Goal: Information Seeking & Learning: Find specific fact

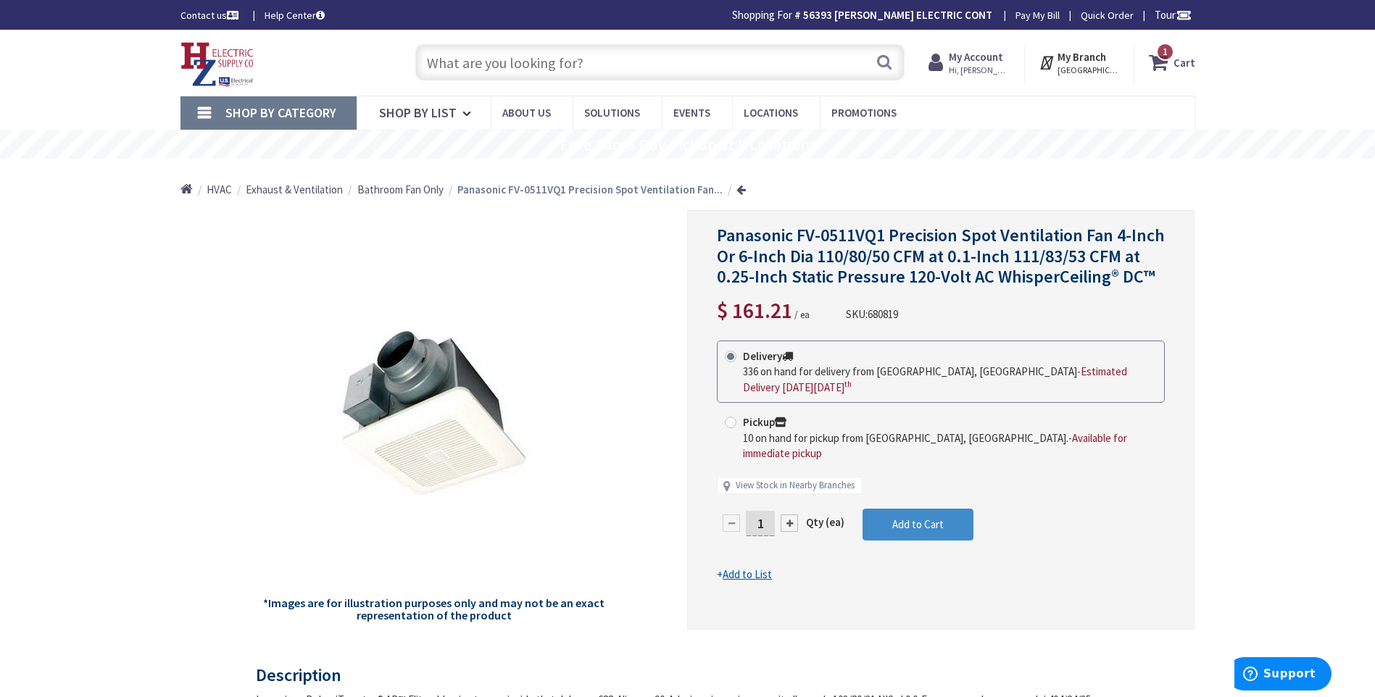
paste input "DVCL-153P-WH"
type input "DVCL-153P-WH"
click at [887, 64] on button "Search" at bounding box center [884, 62] width 19 height 33
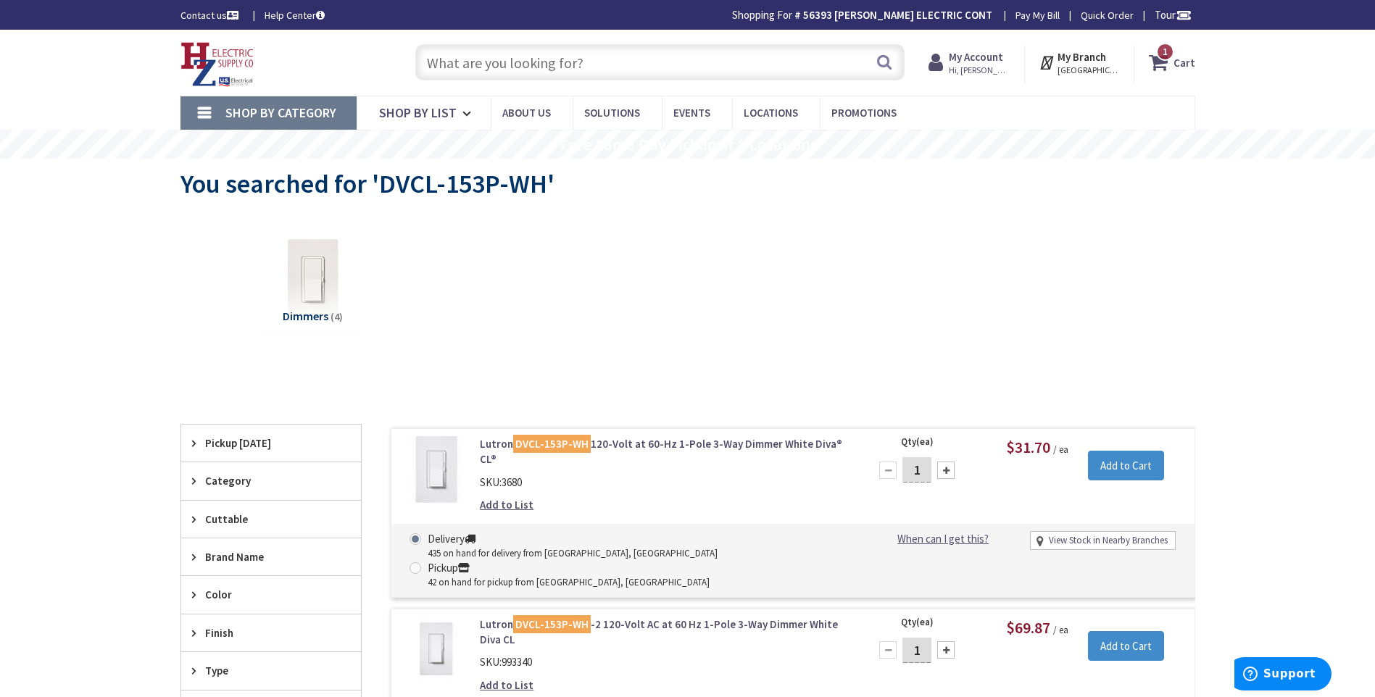
click at [449, 62] on input "text" at bounding box center [659, 62] width 489 height 36
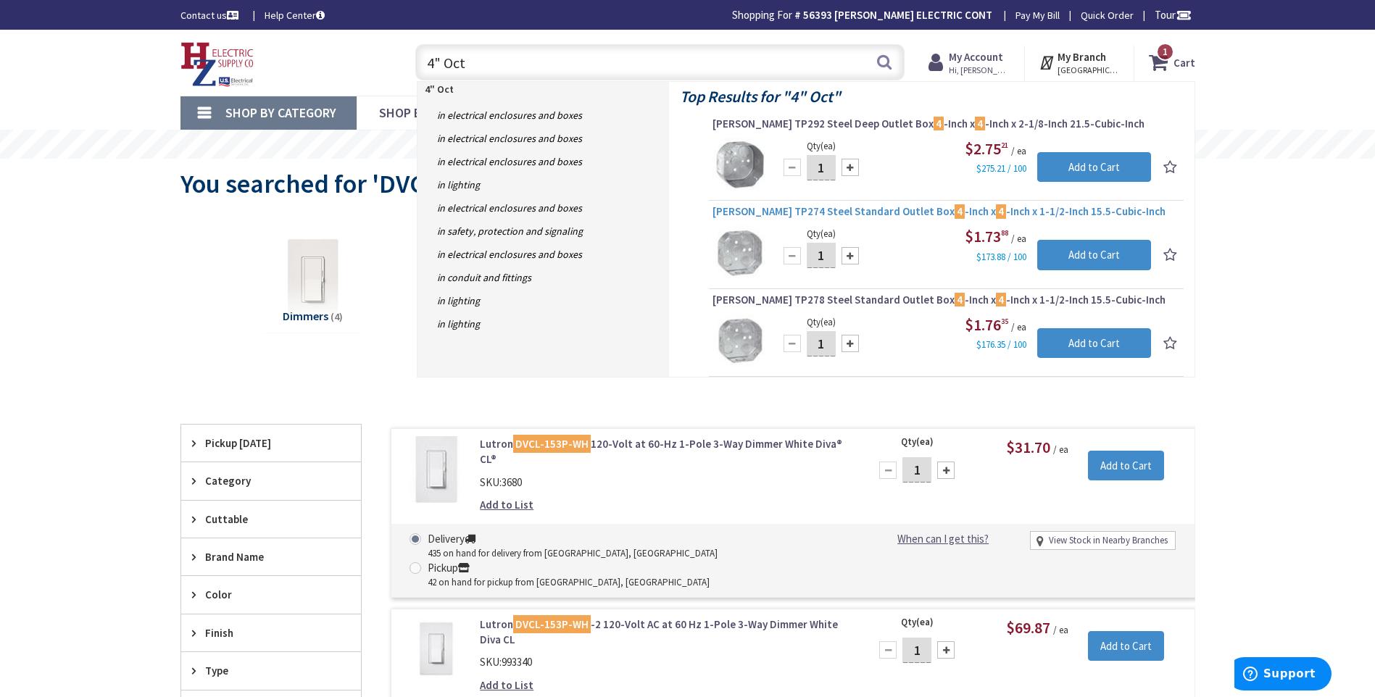
type input "4" Oct"
click at [881, 209] on span "Crouse-Hinds TP274 Steel Standard Outlet Box 4 -Inch x 4 -Inch x 1-1/2-Inch 15.…" at bounding box center [947, 211] width 468 height 14
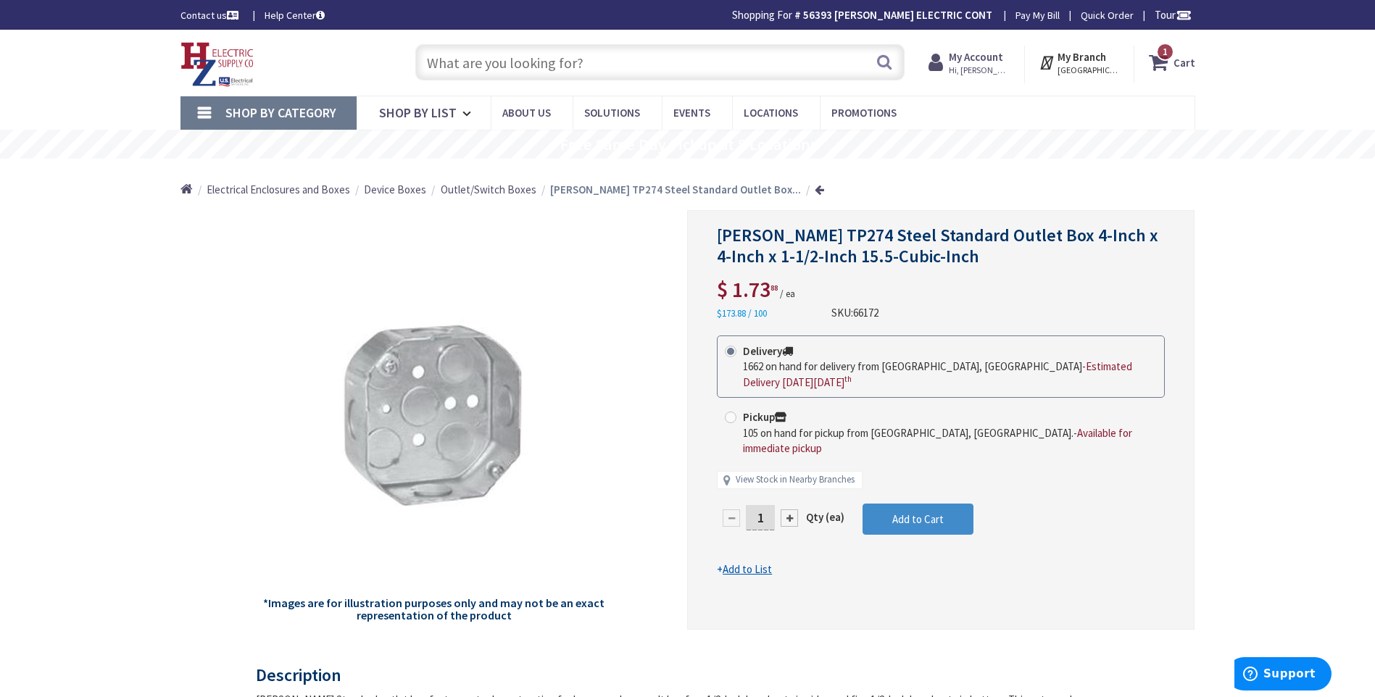
click at [452, 59] on input "text" at bounding box center [659, 62] width 489 height 36
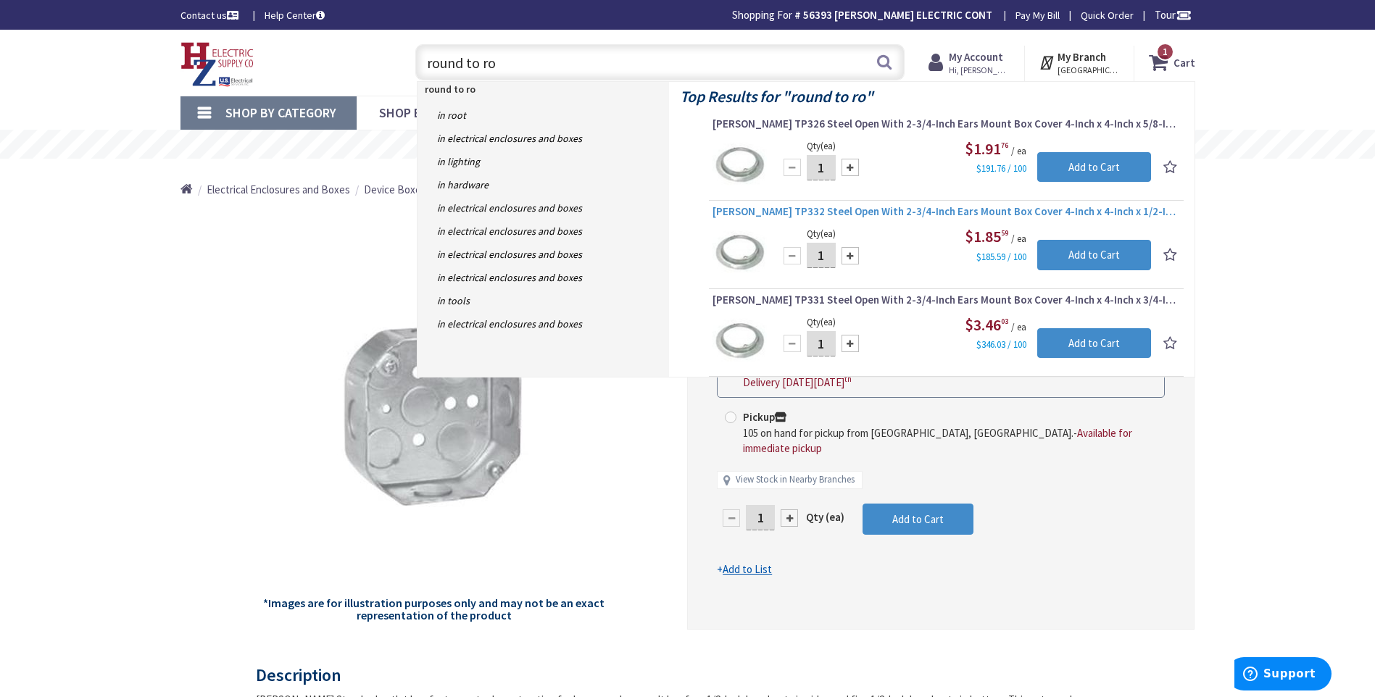
type input "round to ro"
click at [897, 207] on span "[PERSON_NAME] TP332 Steel Open With 2-3/4-Inch Ears Mount Box Cover 4-Inch x 4-…" at bounding box center [947, 211] width 468 height 14
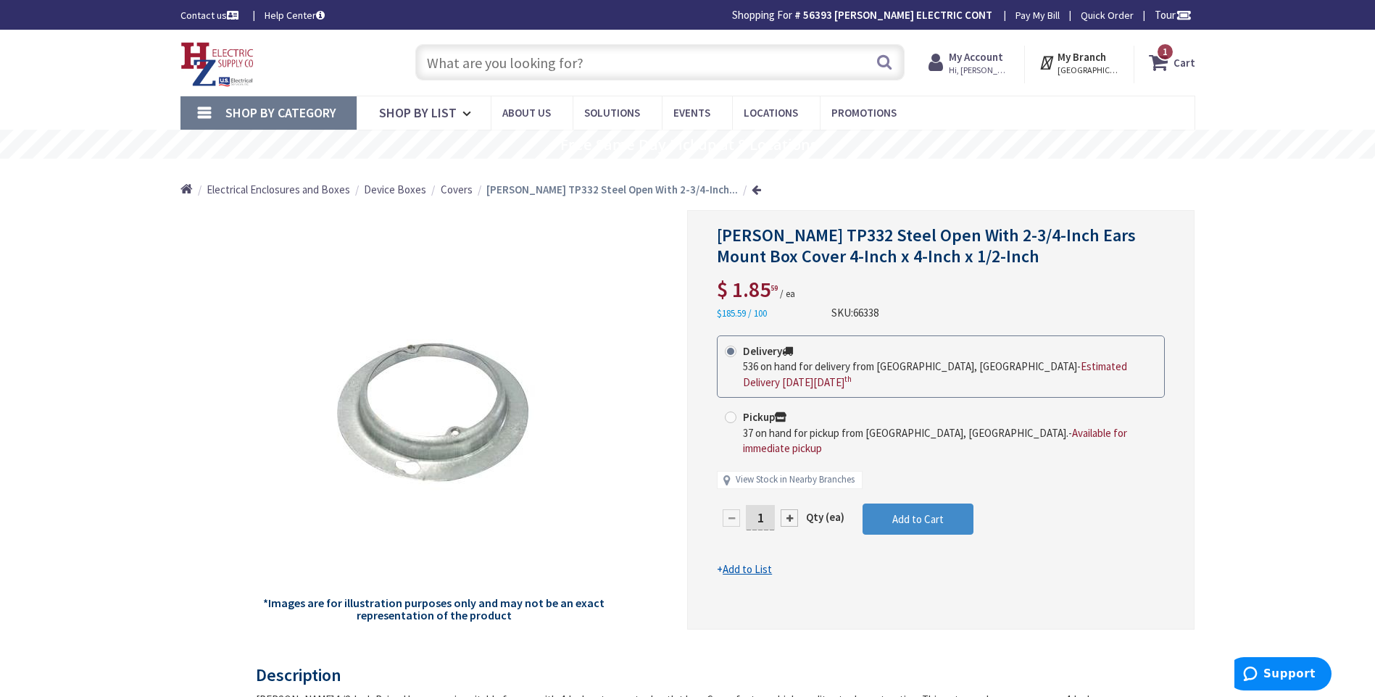
click at [467, 59] on input "text" at bounding box center [659, 62] width 489 height 36
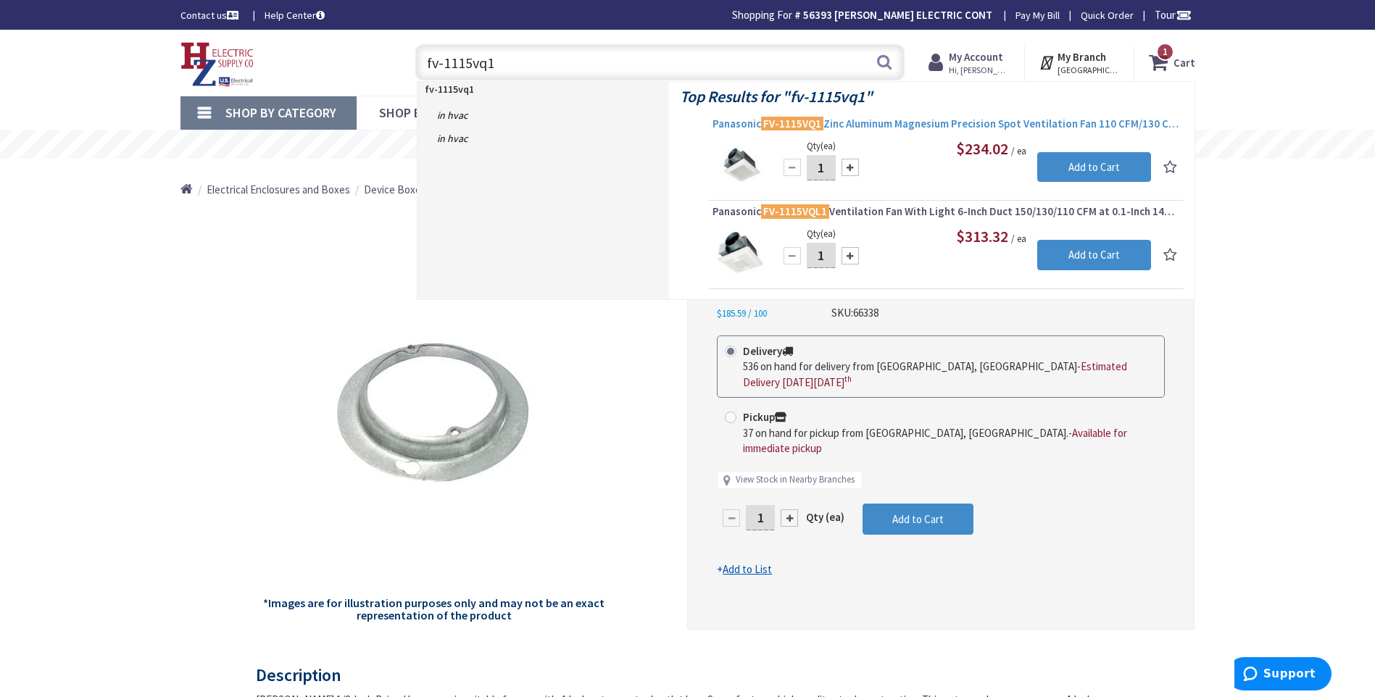
type input "fv-1115vq1"
click at [894, 124] on span "Panasonic FV-1115VQ1 Zinc Aluminum Magnesium Precision Spot Ventilation Fan 110…" at bounding box center [947, 124] width 468 height 14
